Goal: Information Seeking & Learning: Learn about a topic

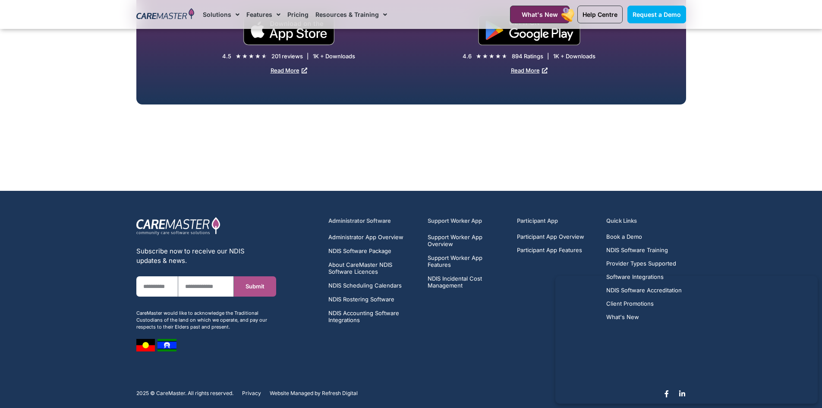
scroll to position [1744, 0]
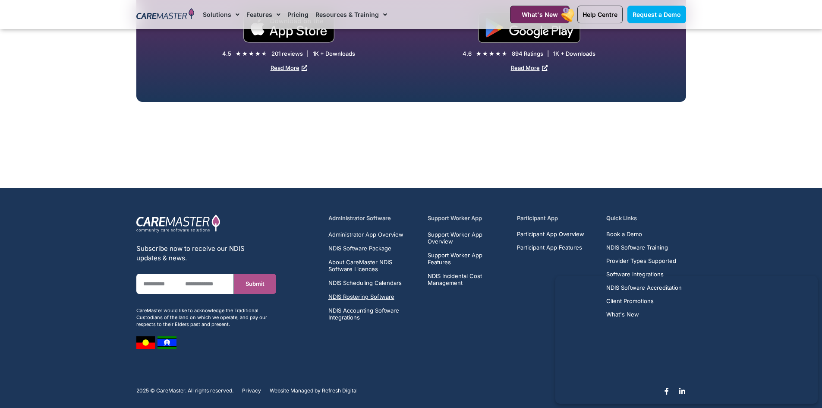
click at [346, 293] on span "NDIS Rostering Software" at bounding box center [362, 296] width 66 height 7
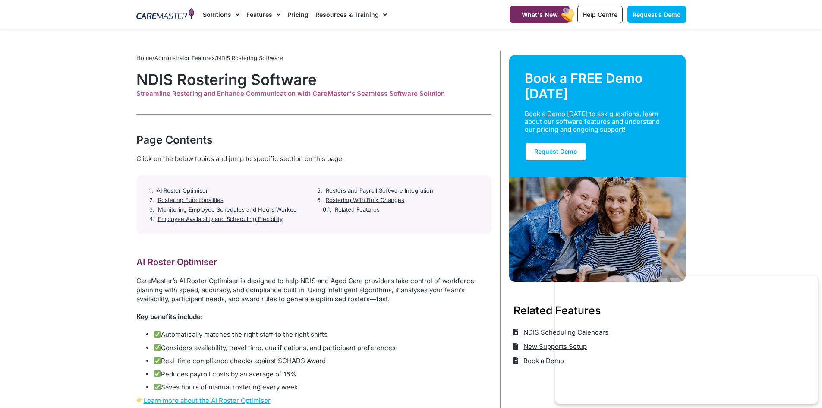
scroll to position [43, 0]
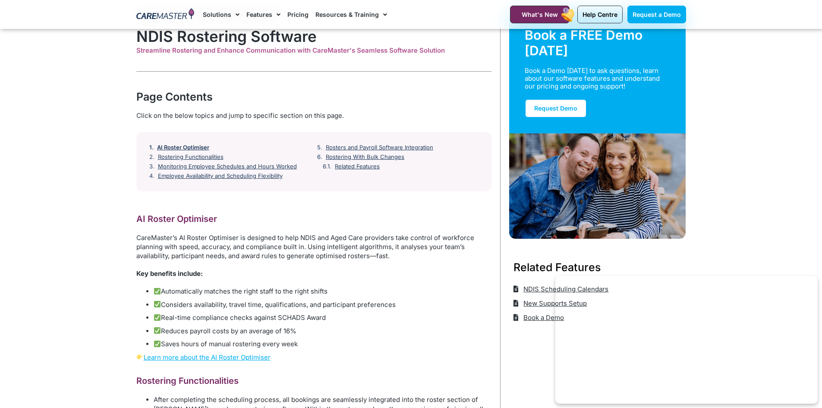
click at [187, 147] on link "AI Roster Optimiser" at bounding box center [183, 147] width 52 height 7
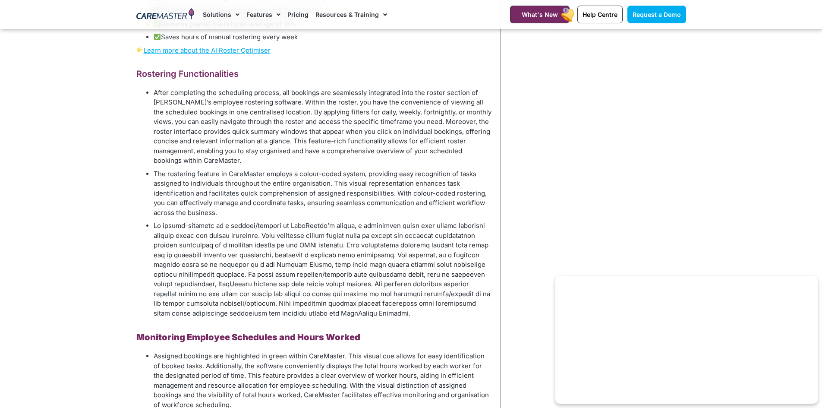
scroll to position [309, 0]
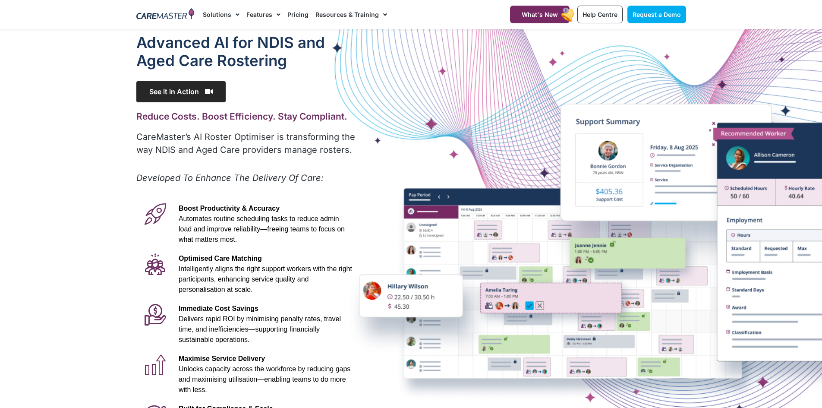
click at [170, 94] on span "See it in Action" at bounding box center [180, 91] width 89 height 21
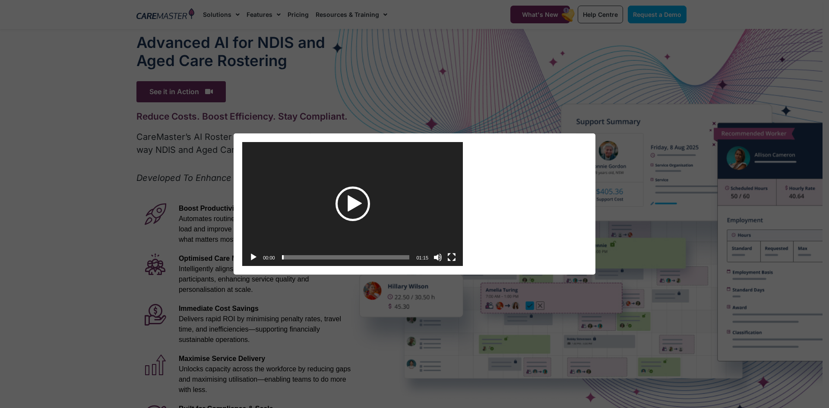
click at [360, 204] on div "Play" at bounding box center [352, 204] width 35 height 35
click at [360, 227] on video "https://caremaster.com.au/wp-content/uploads/2025/05/RO_screenshots_D4-web.mp4" at bounding box center [352, 204] width 221 height 124
click at [451, 254] on button "Fullscreen" at bounding box center [451, 257] width 9 height 9
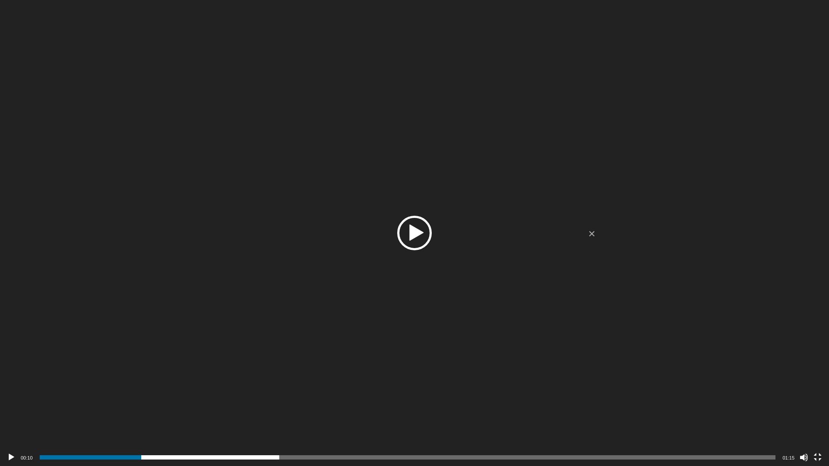
click at [549, 253] on div "Video Player" at bounding box center [414, 233] width 829 height 466
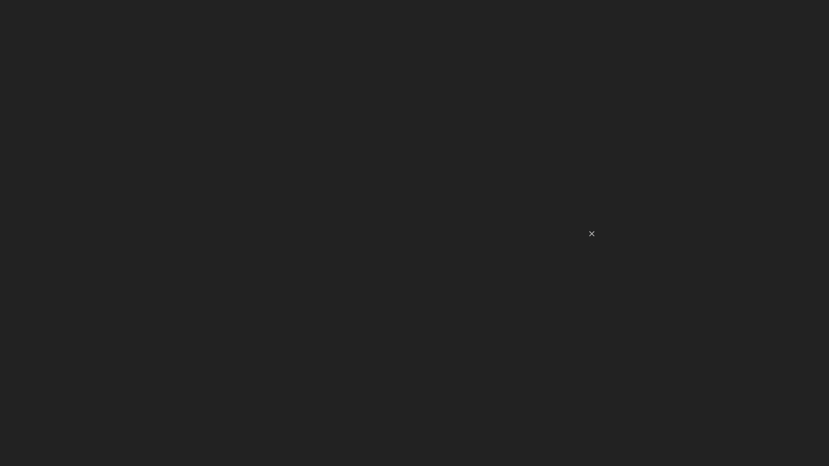
click at [534, 281] on video "https://caremaster.com.au/wp-content/uploads/2025/05/RO_screenshots_D4-web.mp4" at bounding box center [414, 233] width 829 height 466
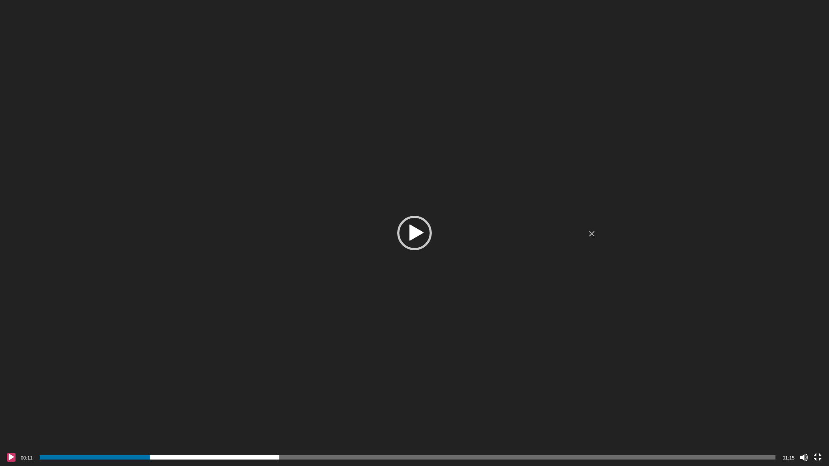
click at [9, 408] on button "Play" at bounding box center [11, 457] width 9 height 9
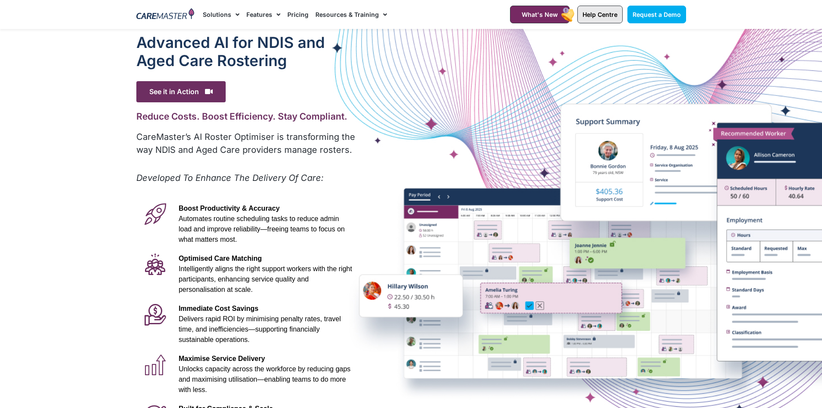
click at [594, 17] on span "Help Centre" at bounding box center [600, 14] width 35 height 7
